Goal: Information Seeking & Learning: Learn about a topic

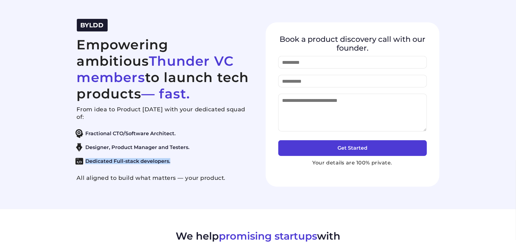
drag, startPoint x: 71, startPoint y: 109, endPoint x: 188, endPoint y: 161, distance: 127.5
click at [188, 161] on div "BYLDD Empowering ambitious Thunder VC members to launch tech products — fast. F…" at bounding box center [258, 105] width 378 height 172
click at [117, 170] on div "From idea to Product in 45 days with your dedicated squad of: Fractional CTO/So…" at bounding box center [164, 144] width 174 height 76
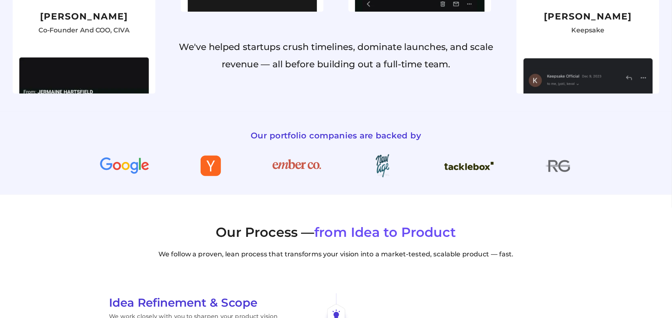
scroll to position [637, 0]
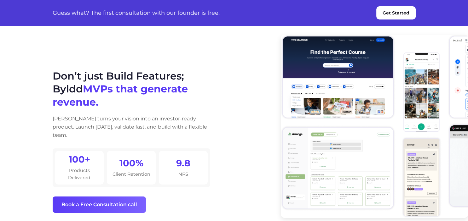
click at [258, 139] on div at bounding box center [315, 139] width 199 height 157
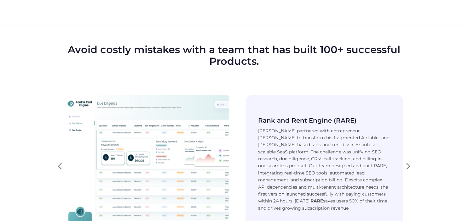
scroll to position [898, 0]
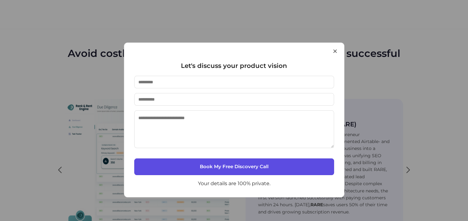
click at [337, 52] on button "×" at bounding box center [335, 51] width 6 height 16
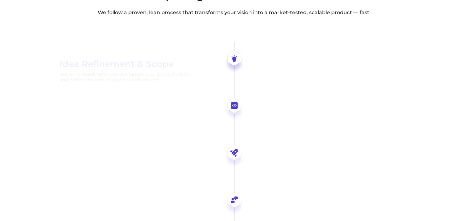
scroll to position [1263, 0]
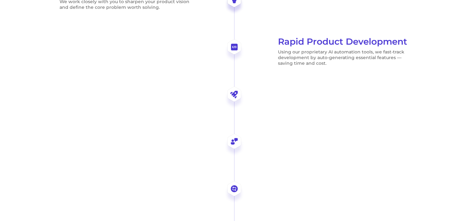
drag, startPoint x: 120, startPoint y: 48, endPoint x: 376, endPoint y: 49, distance: 255.7
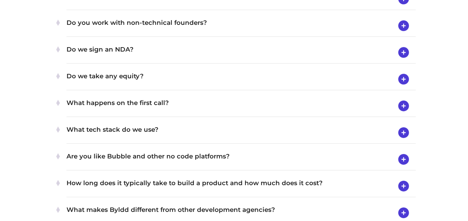
scroll to position [2461, 0]
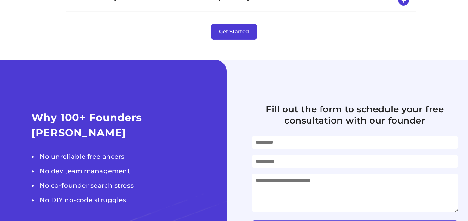
scroll to position [2727, 0]
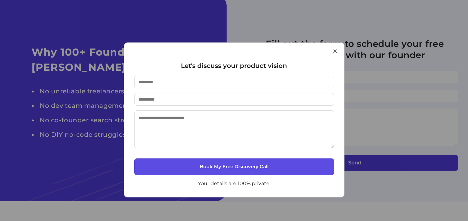
click at [334, 55] on button "×" at bounding box center [335, 51] width 6 height 16
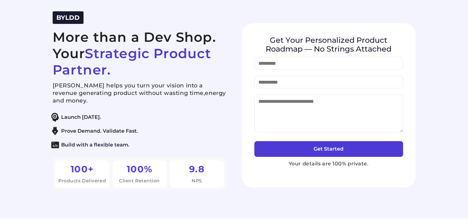
scroll to position [0, 0]
